Goal: Task Accomplishment & Management: Manage account settings

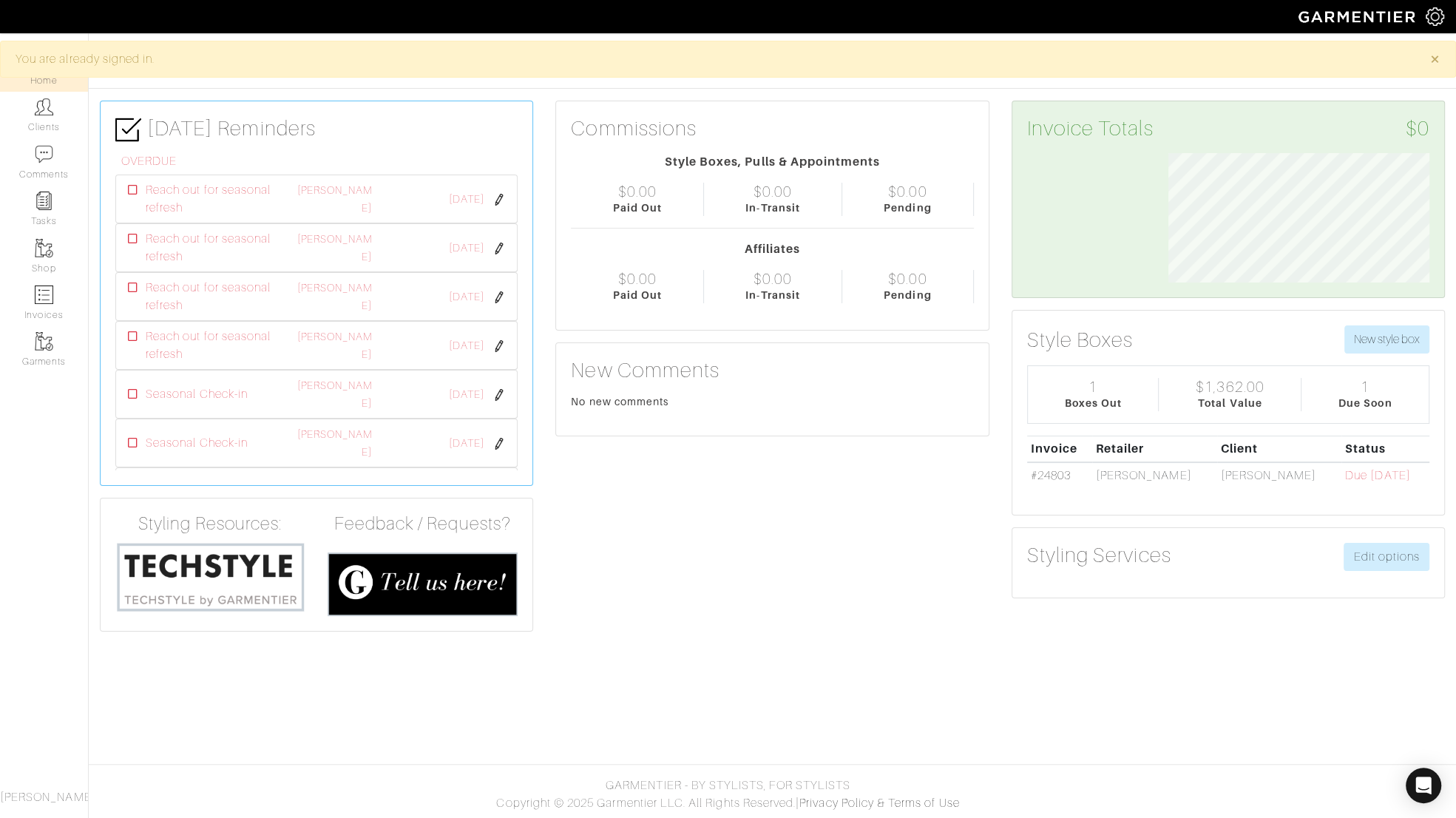
scroll to position [130, 283]
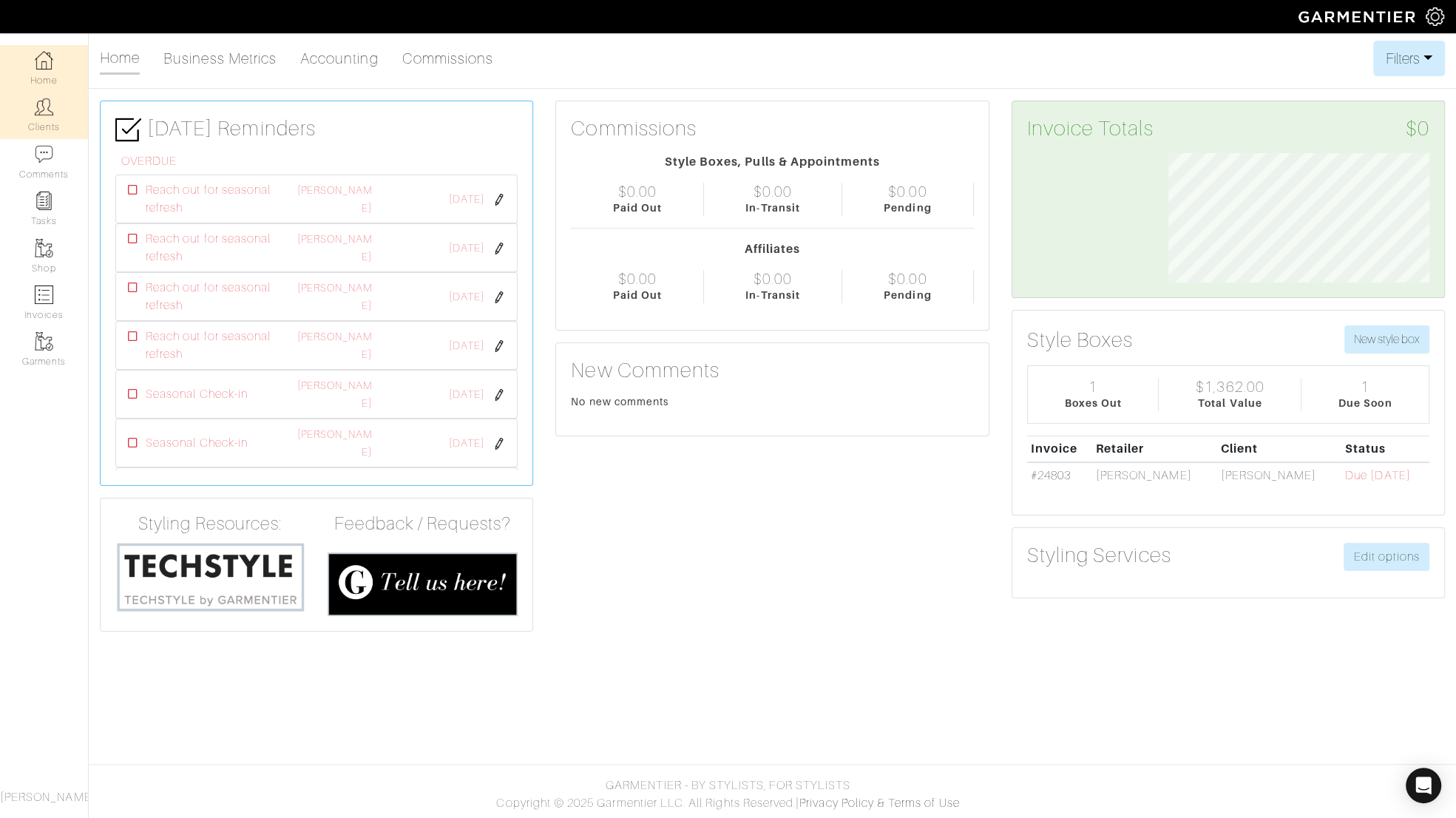
click at [37, 110] on img at bounding box center [44, 107] width 19 height 19
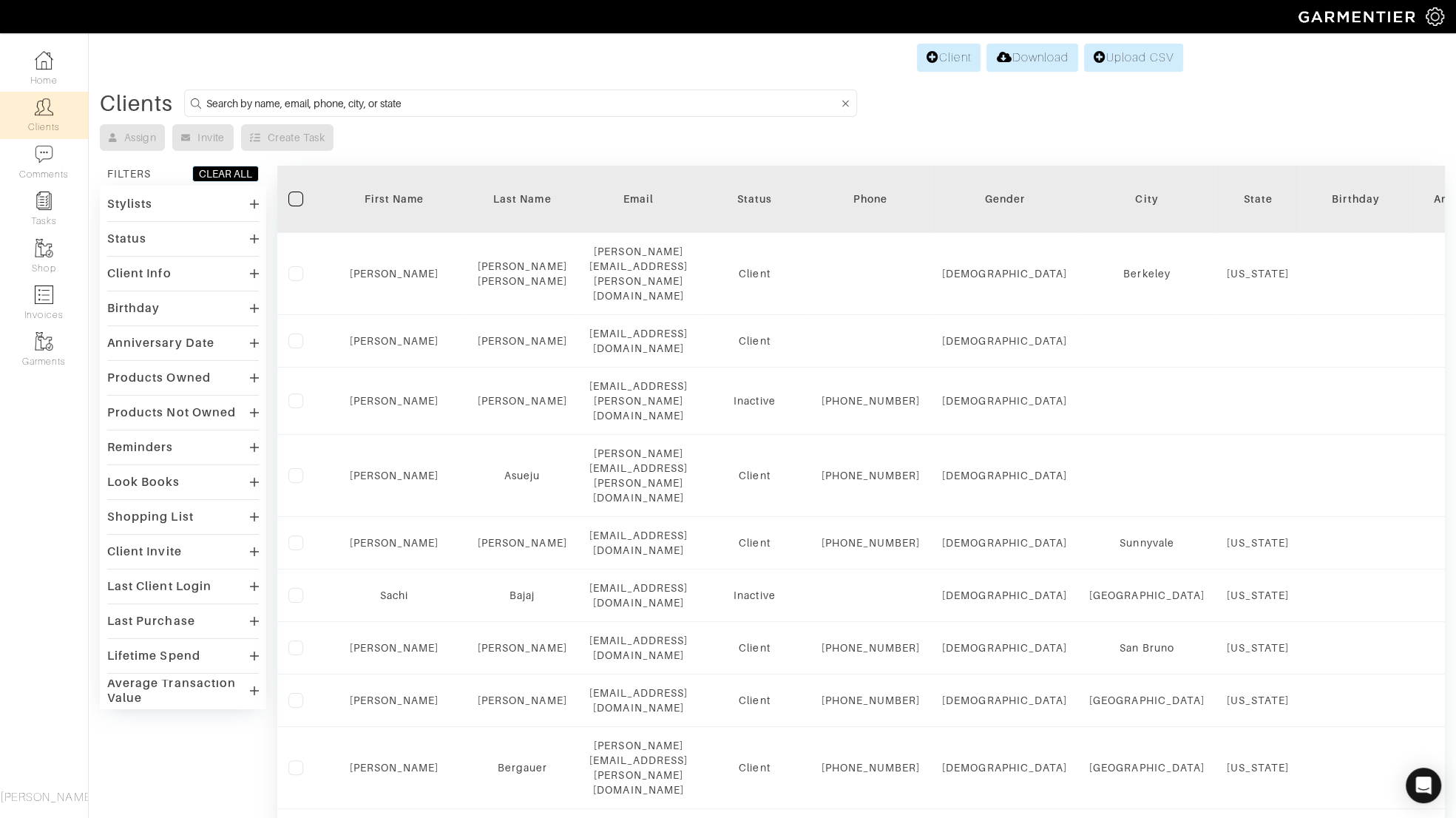
click at [296, 103] on input at bounding box center [523, 103] width 632 height 19
type input "melissa"
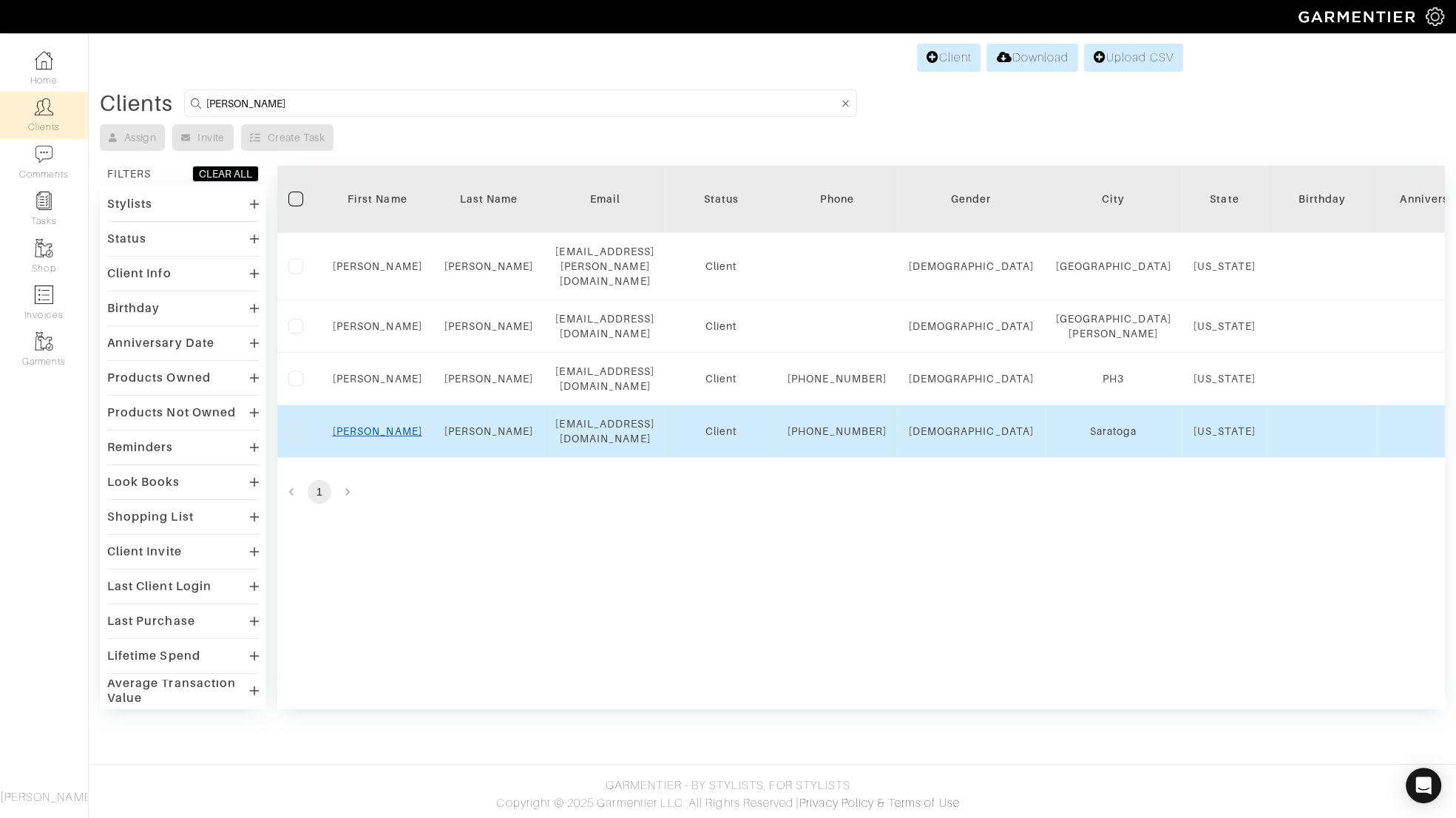
click at [376, 425] on link "[PERSON_NAME]" at bounding box center [378, 431] width 90 height 12
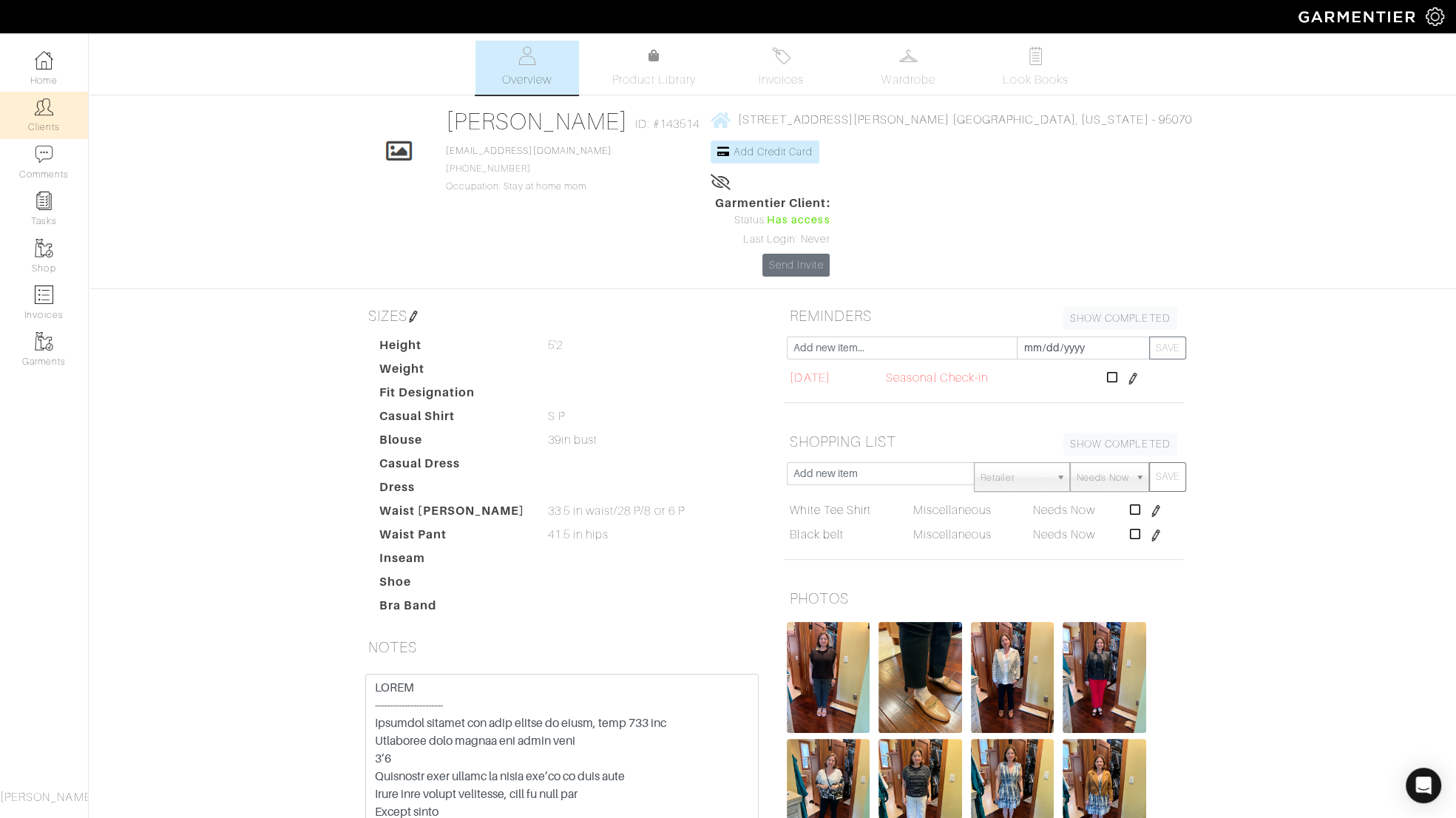
click at [53, 109] on link "Clients" at bounding box center [44, 114] width 88 height 47
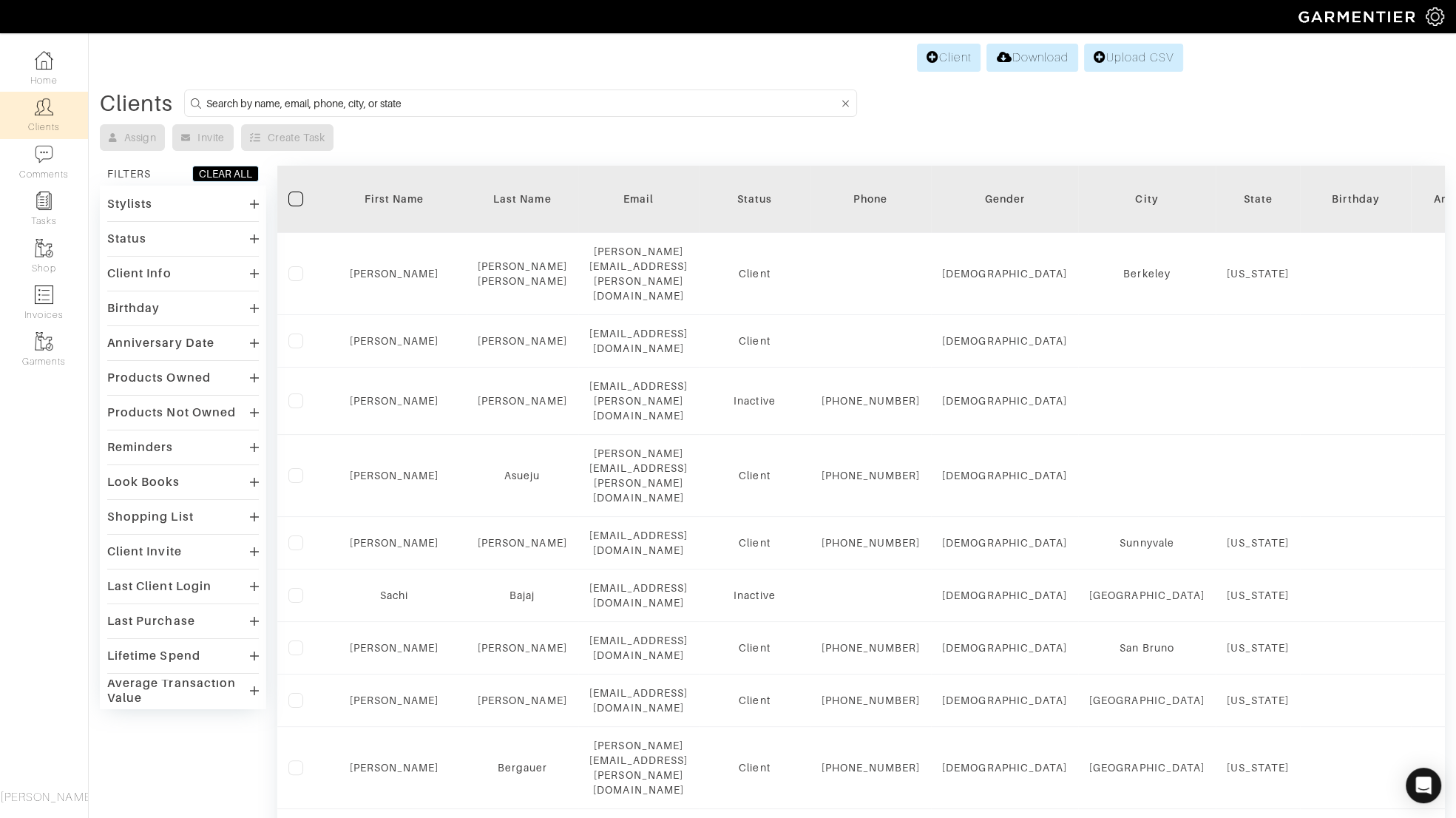
click at [391, 101] on input at bounding box center [523, 103] width 632 height 19
type input "andie"
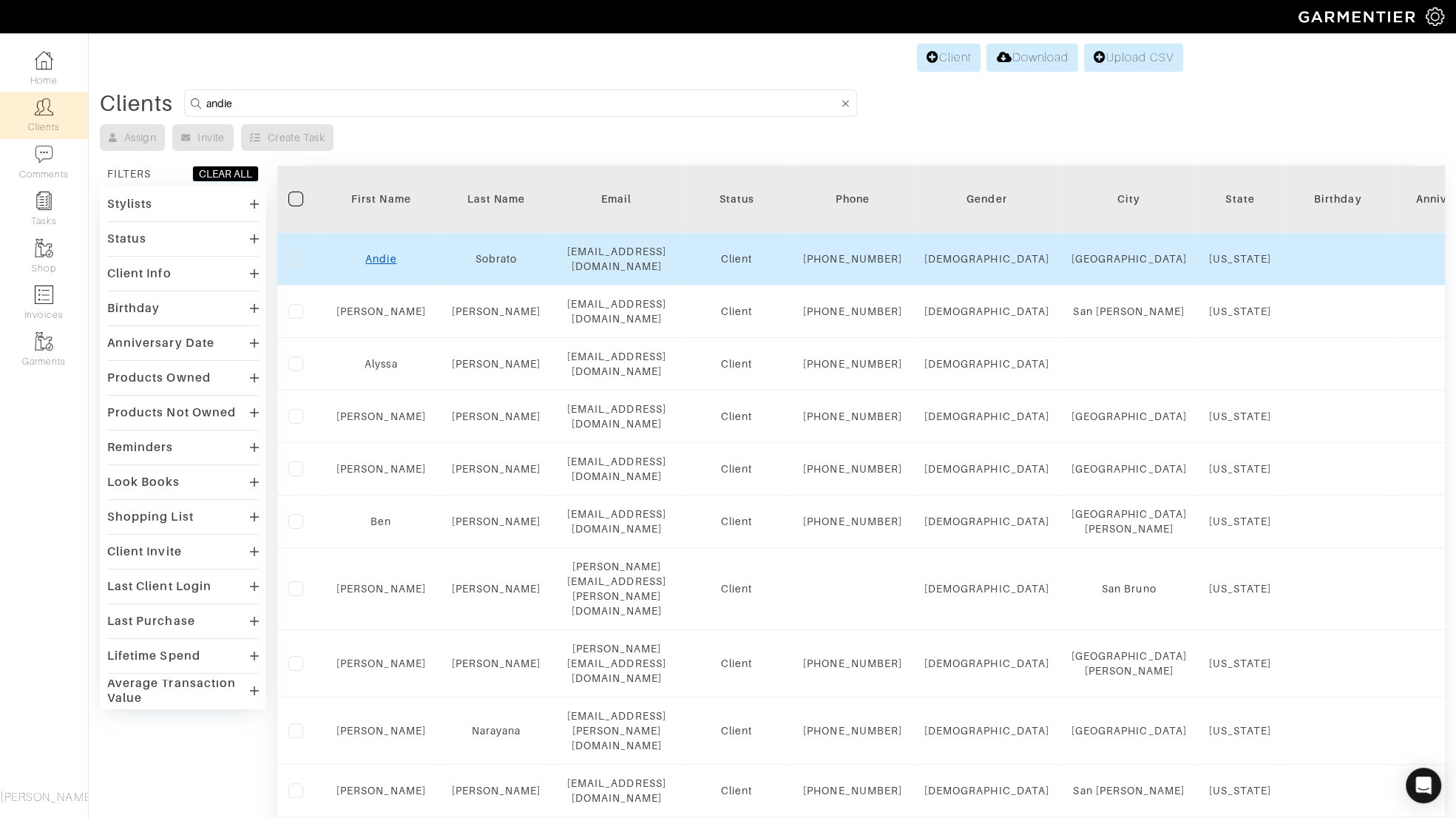
click at [381, 263] on link "Andie" at bounding box center [380, 259] width 31 height 12
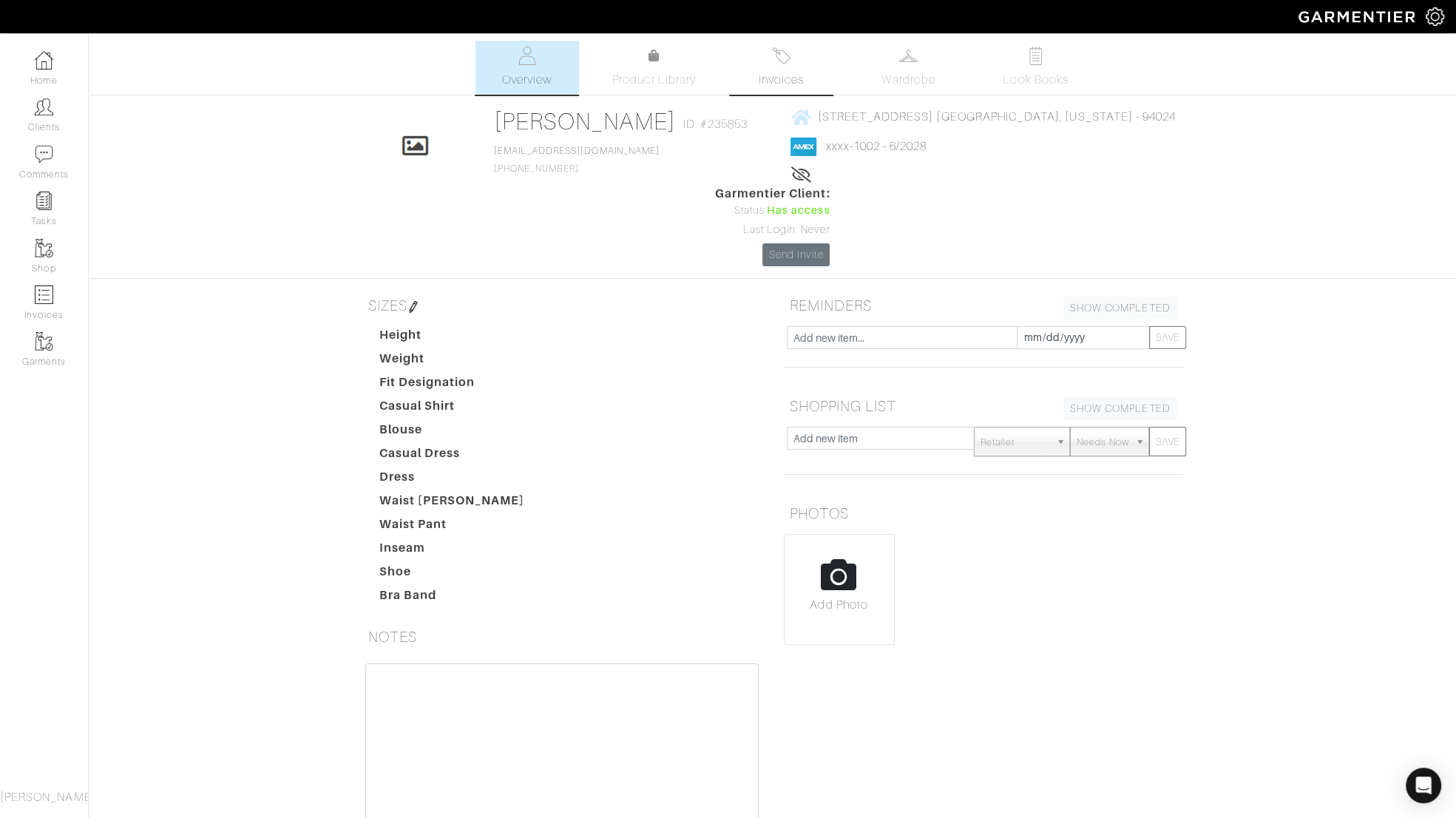
click at [781, 82] on span "Invoices" at bounding box center [781, 80] width 45 height 18
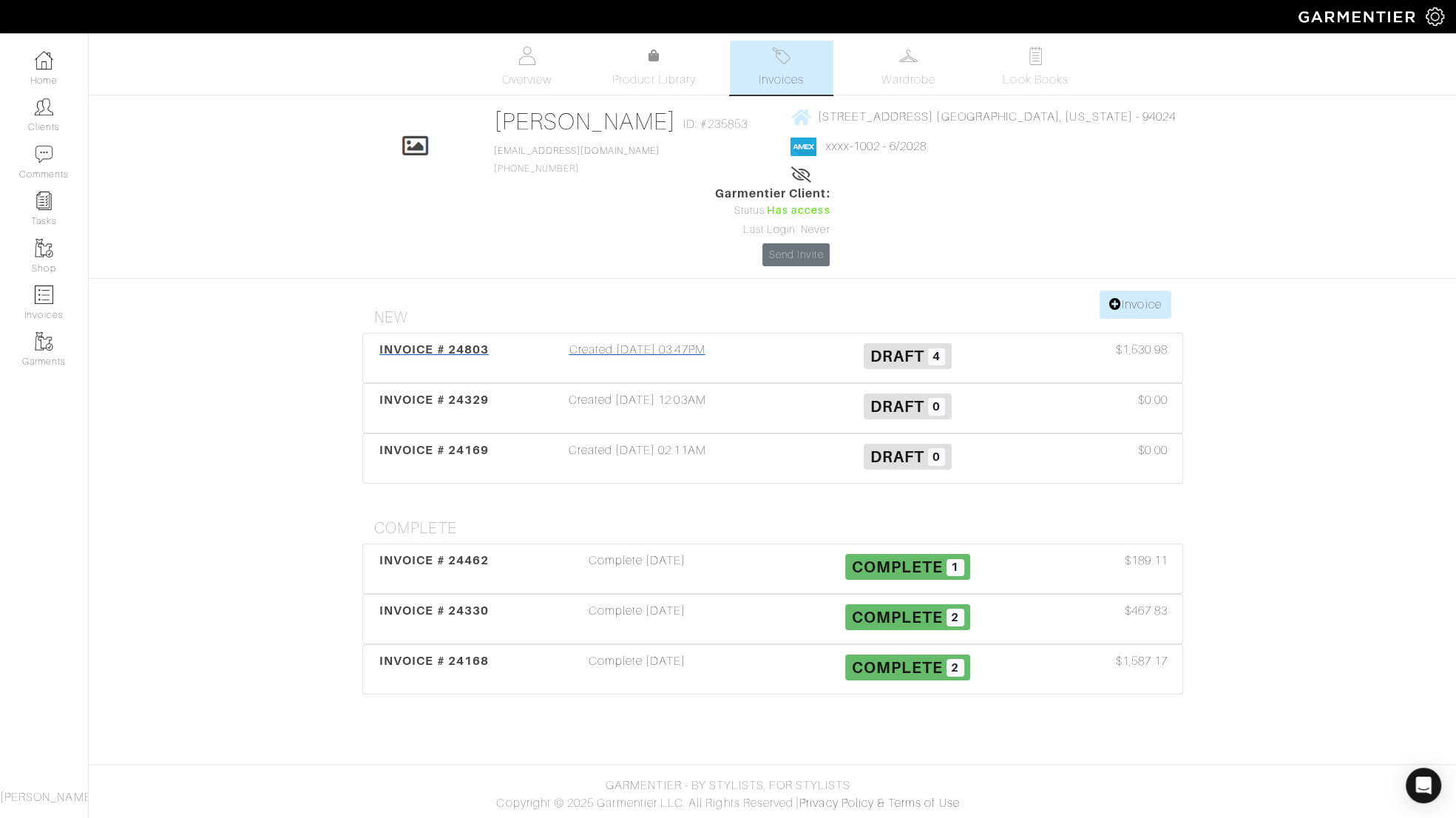
click at [457, 342] on span "INVOICE # 24803" at bounding box center [434, 349] width 109 height 14
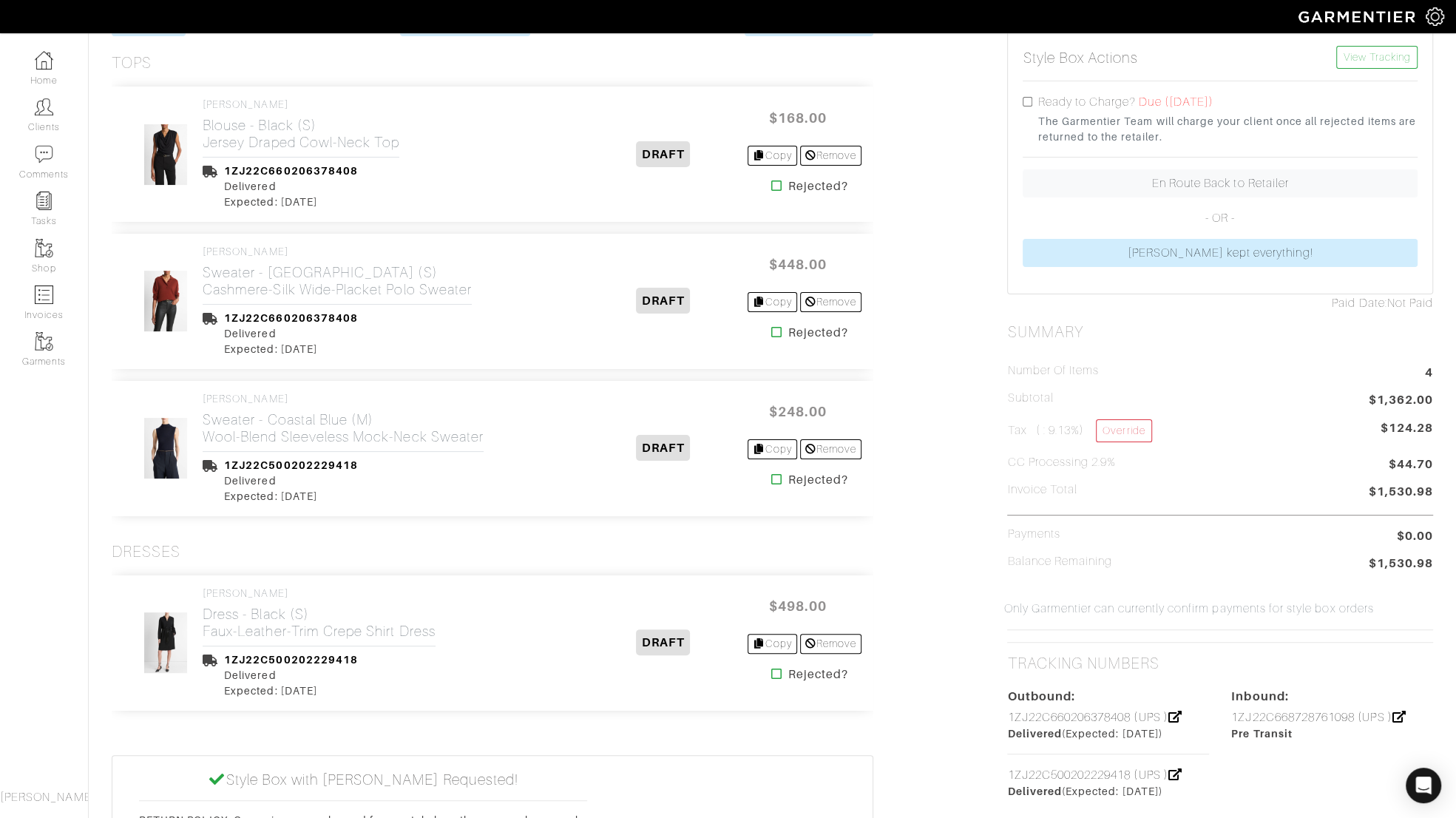
scroll to position [263, 0]
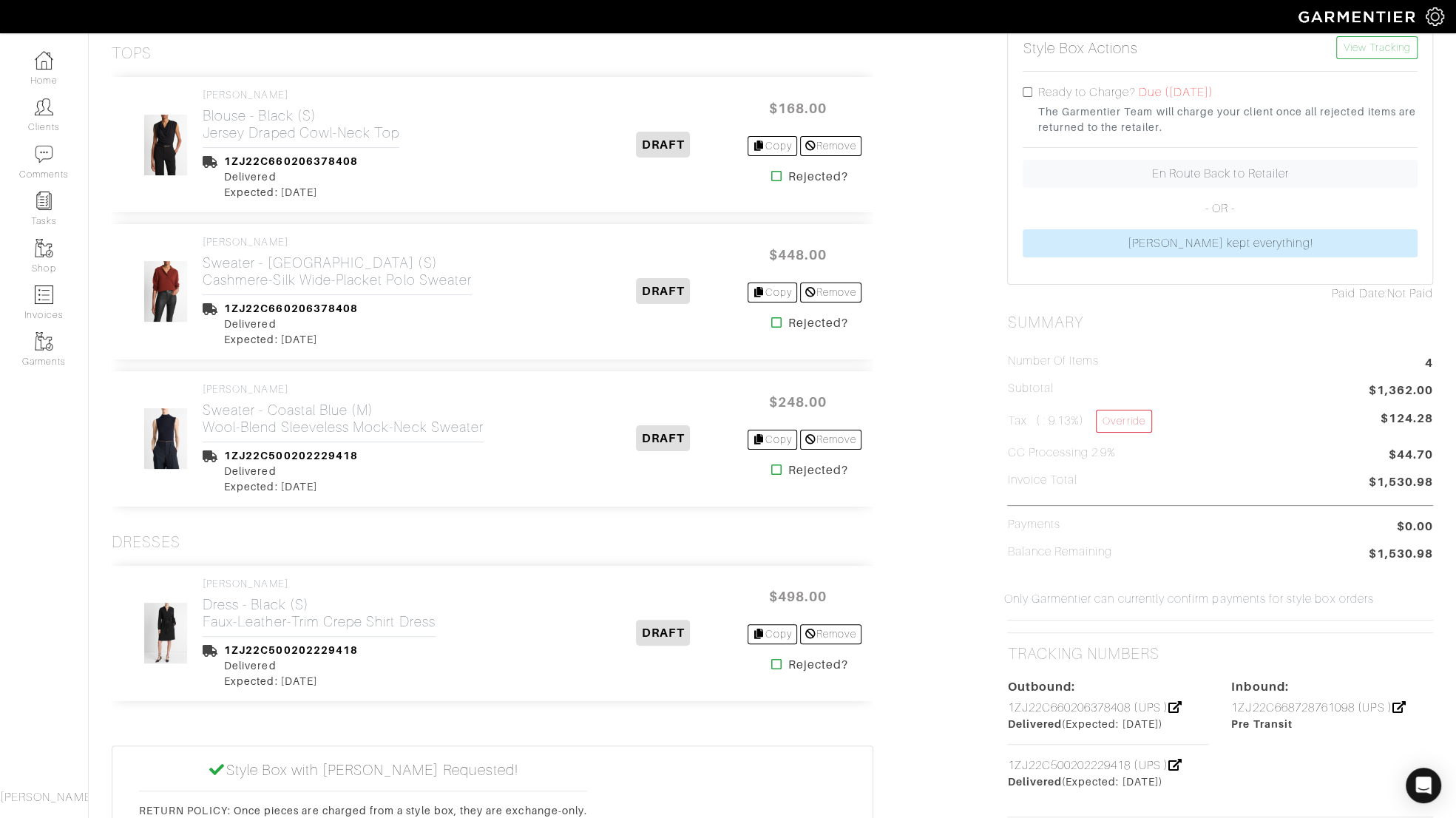
click at [772, 322] on icon at bounding box center [777, 323] width 11 height 12
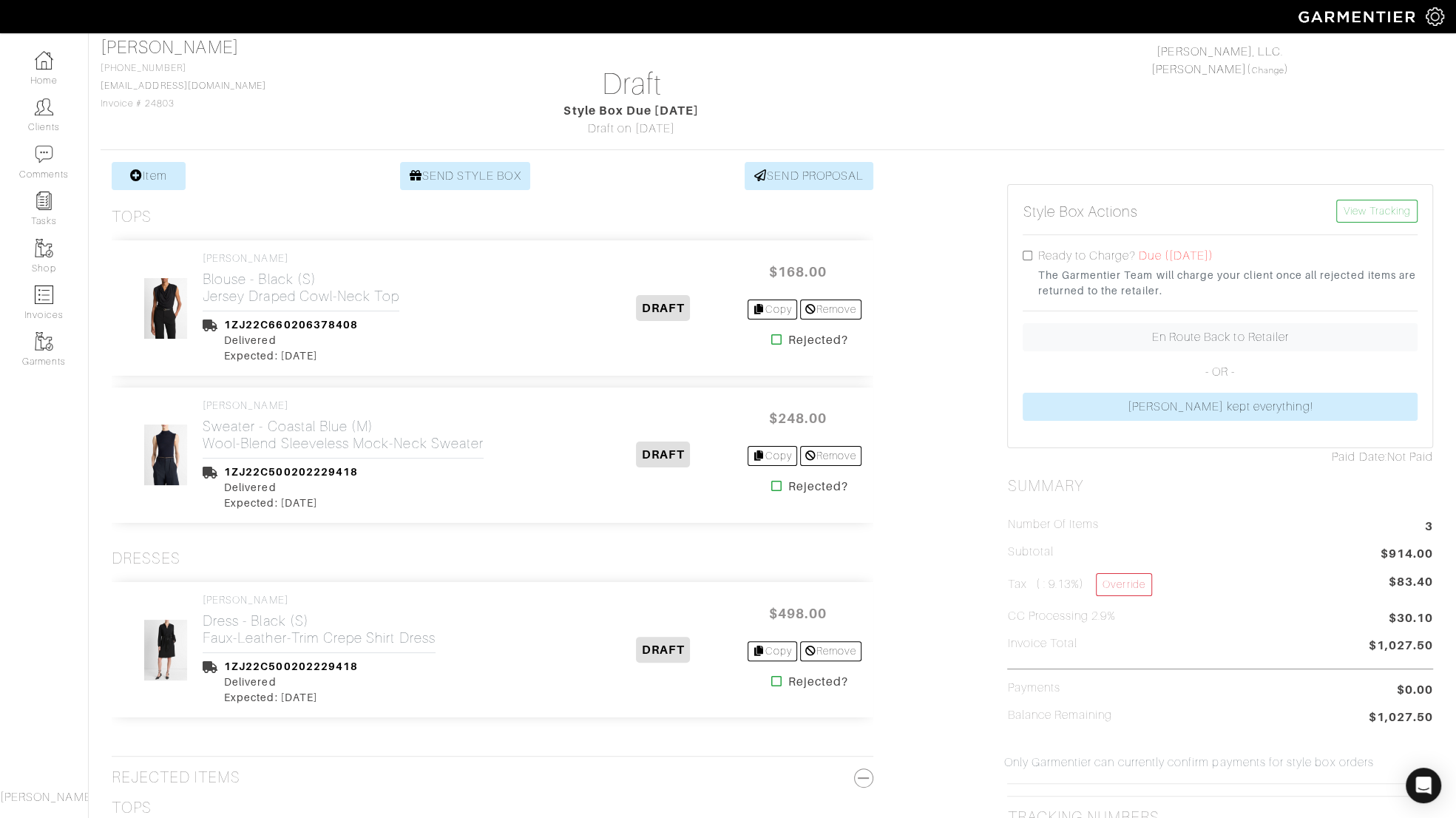
scroll to position [130, 0]
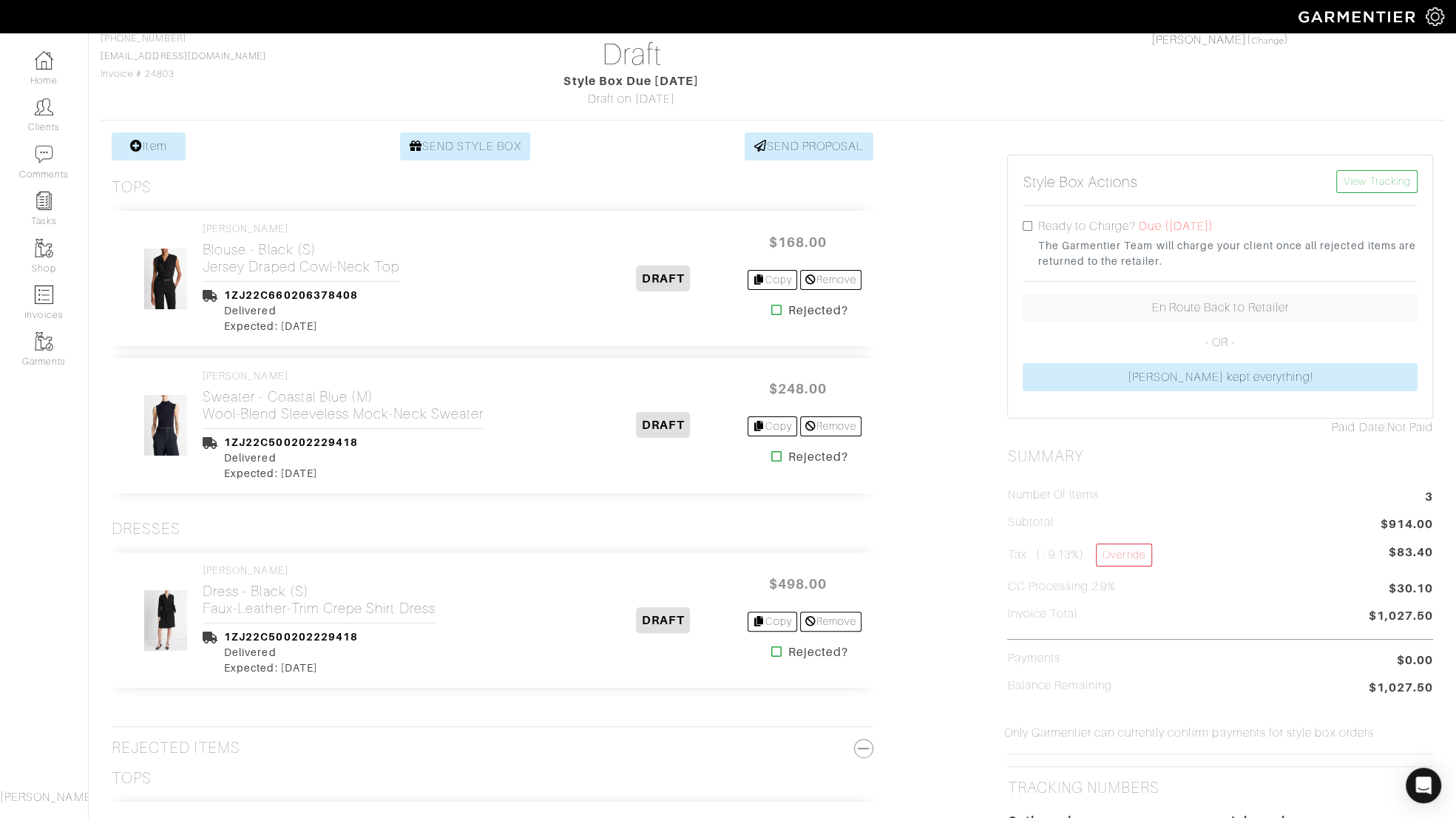
click at [1024, 223] on input "checkbox" at bounding box center [1027, 225] width 9 height 9
checkbox input "true"
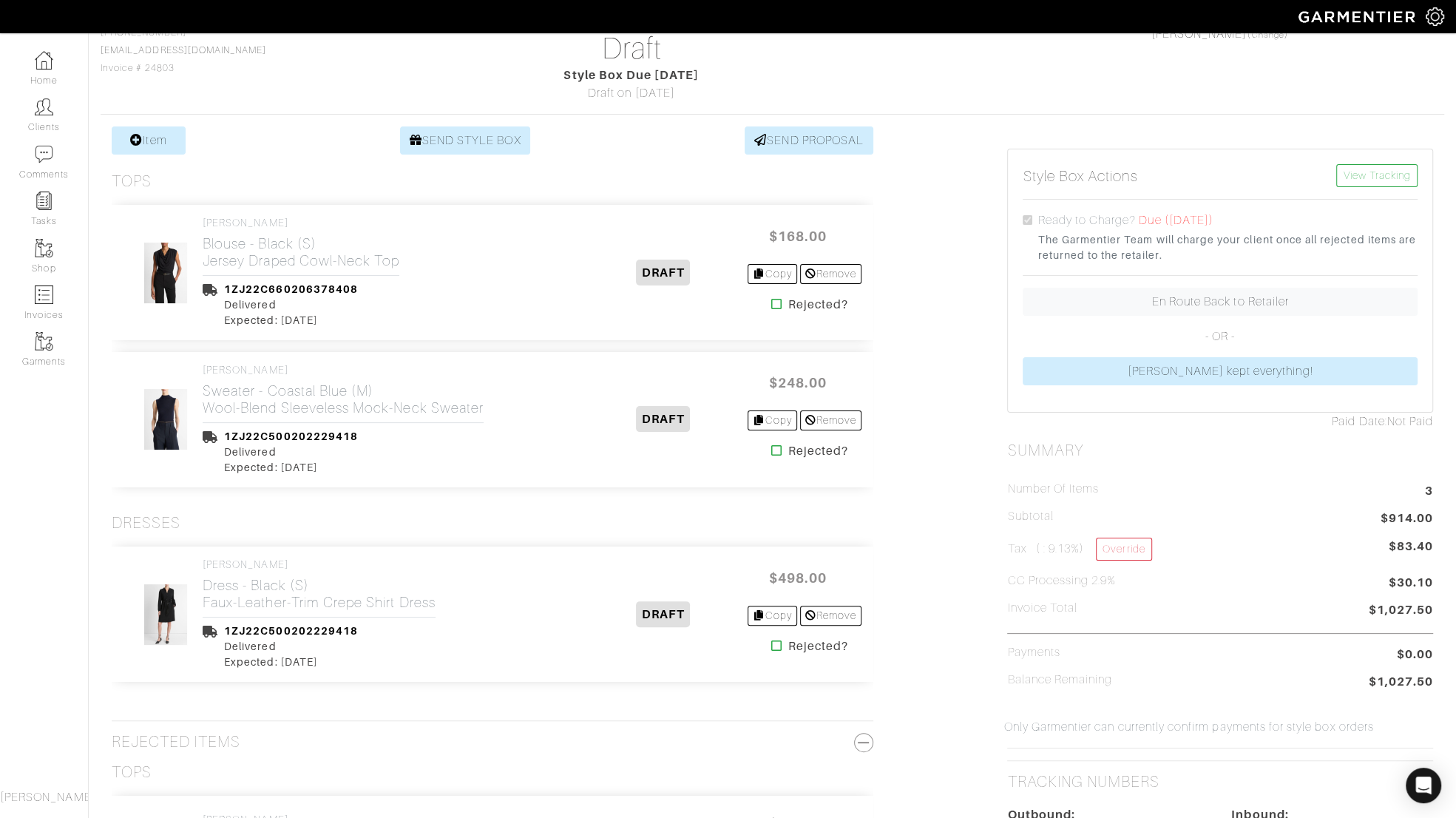
scroll to position [142, 0]
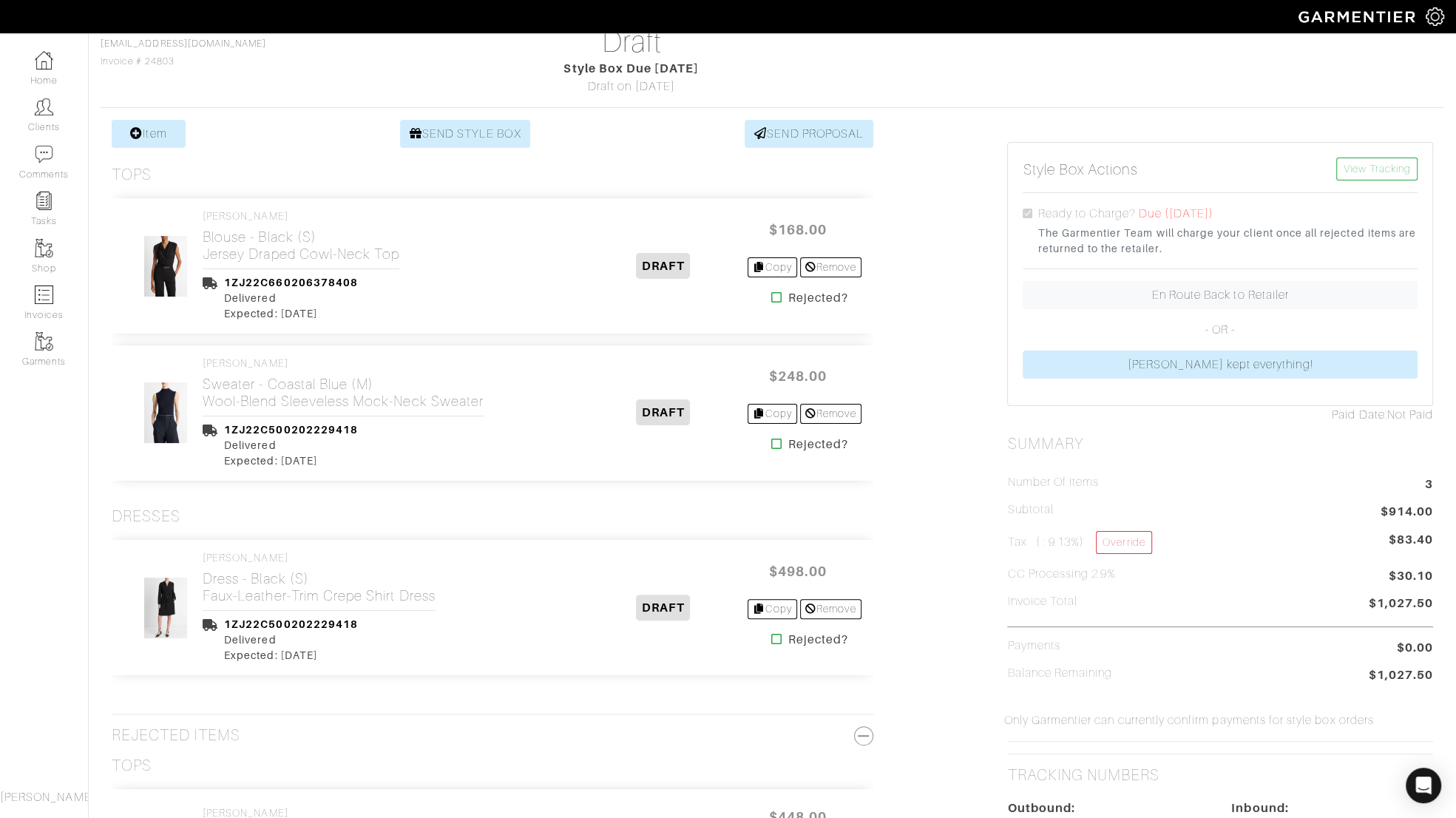
click at [988, 257] on div "Item SEND STYLE BOX SEND PROPOSAL Tops VINCE Blouse - Black (S) Jersey Draped C…" at bounding box center [772, 718] width 1343 height 1197
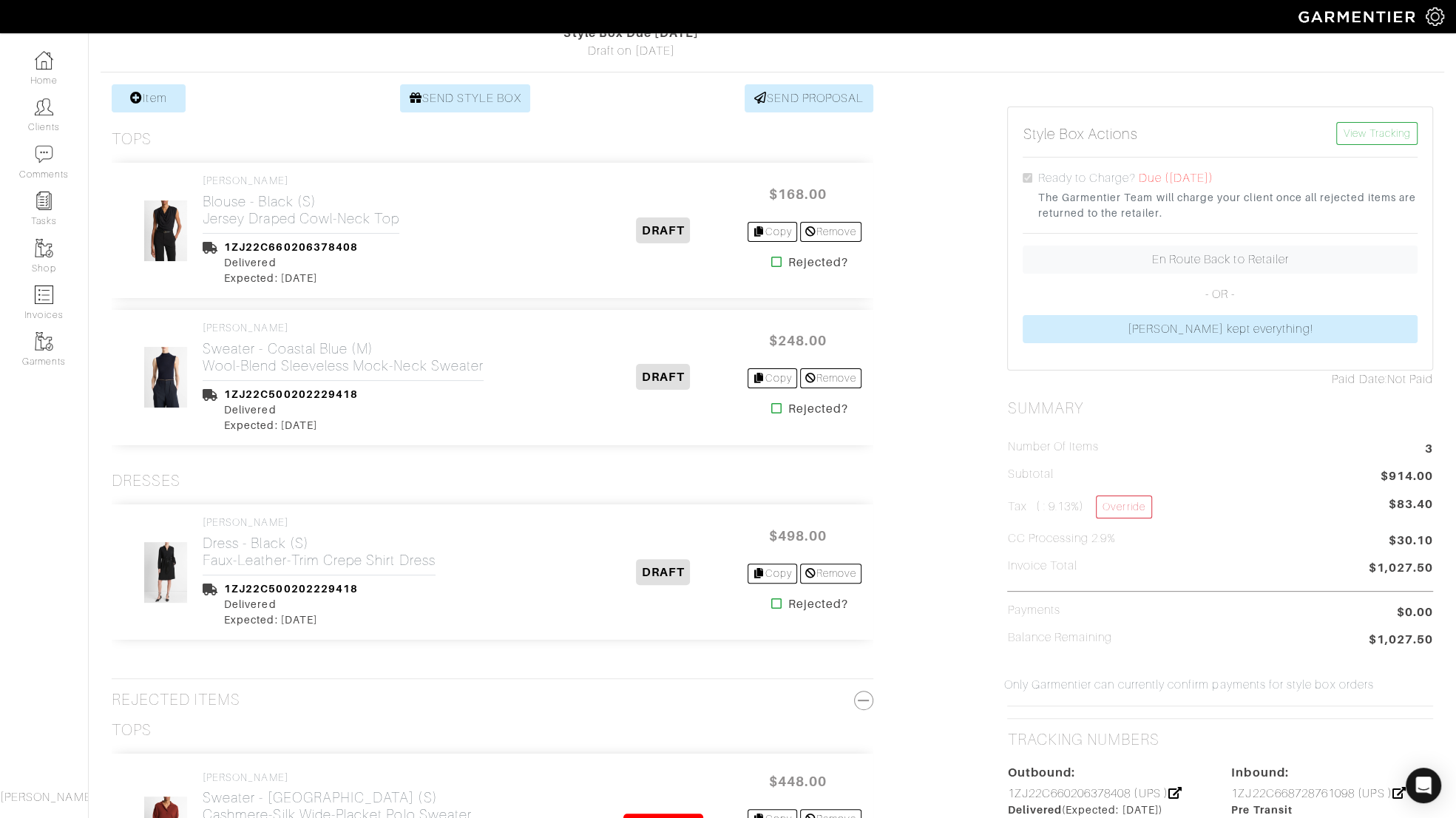
scroll to position [0, 0]
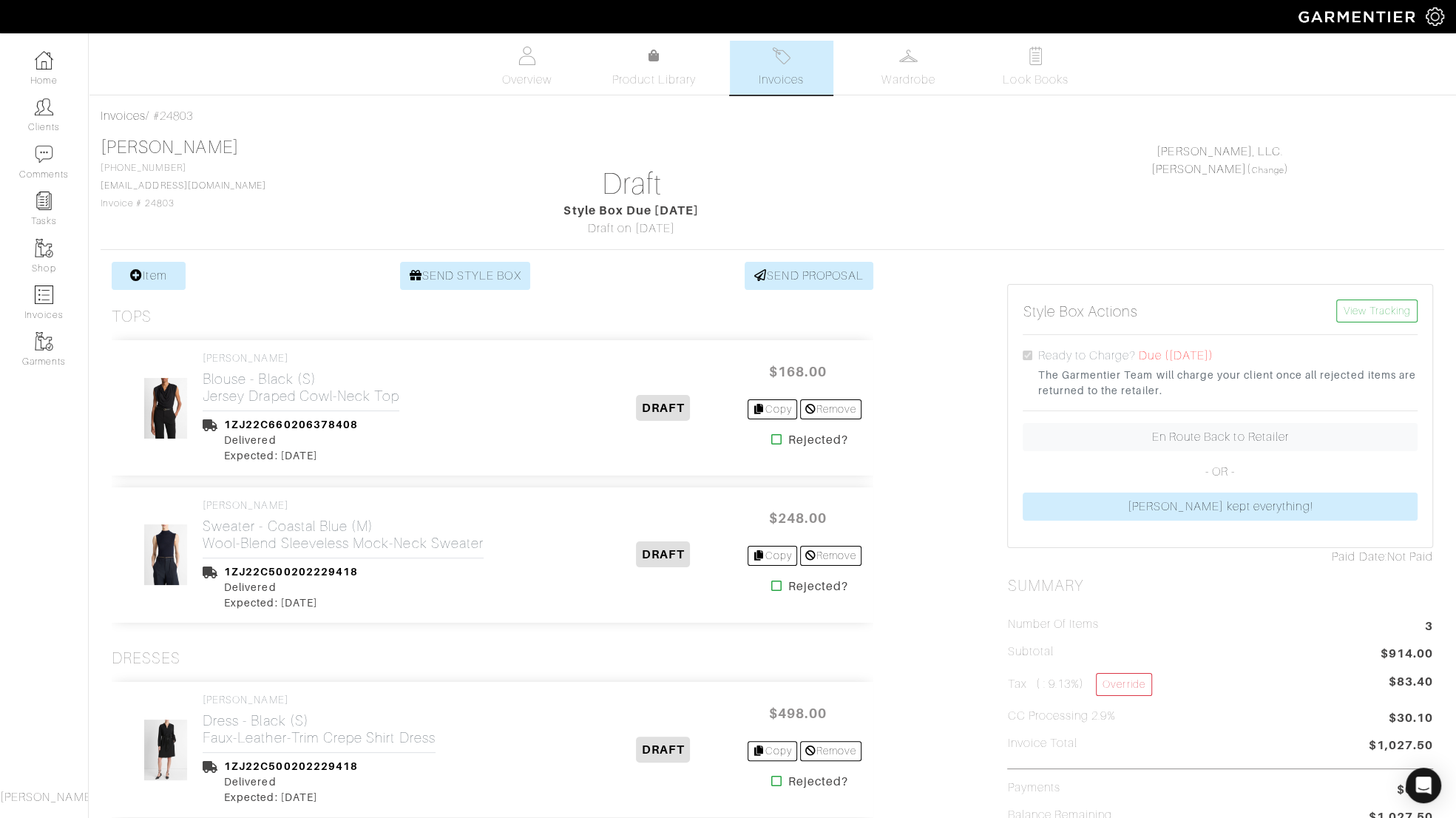
click at [1254, 229] on div "Andie Sobrato 650-218-2264 info@andiesobrato.com Invoice # 24803 Draft Style Bo…" at bounding box center [772, 187] width 1343 height 101
